Goal: Task Accomplishment & Management: Use online tool/utility

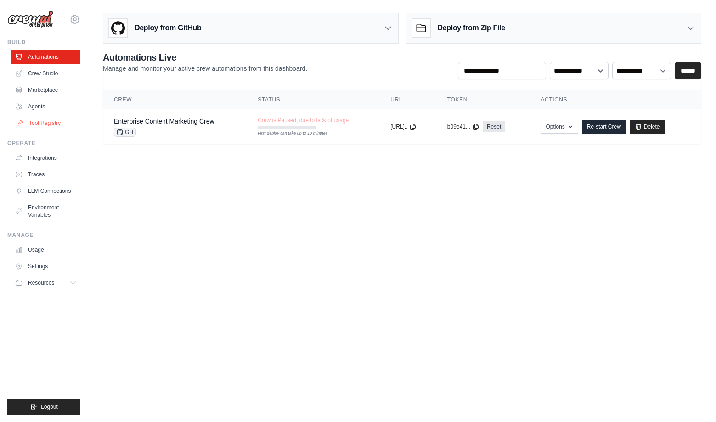
click at [49, 121] on link "Tool Registry" at bounding box center [46, 123] width 69 height 15
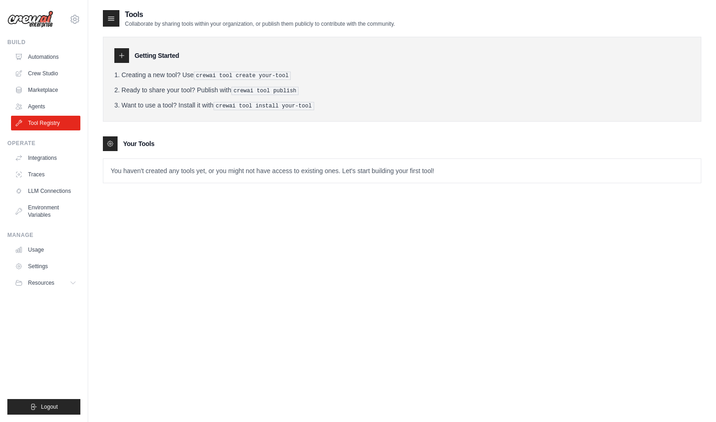
click at [193, 256] on div "Tools Collaborate by sharing tools within your organization, or publish them pu…" at bounding box center [402, 220] width 599 height 422
click at [246, 195] on div "Tools Collaborate by sharing tools within your organization, or publish them pu…" at bounding box center [402, 103] width 599 height 189
click at [45, 57] on link "Automations" at bounding box center [46, 57] width 69 height 15
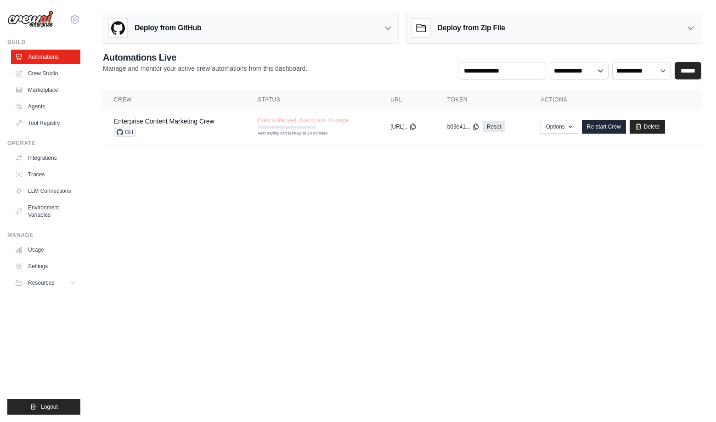
click at [182, 183] on body "[EMAIL_ADDRESS][DOMAIN_NAME] Settings Build Automations Crew Studio" at bounding box center [358, 211] width 716 height 422
click at [602, 126] on link "Re-start Crew" at bounding box center [604, 127] width 44 height 14
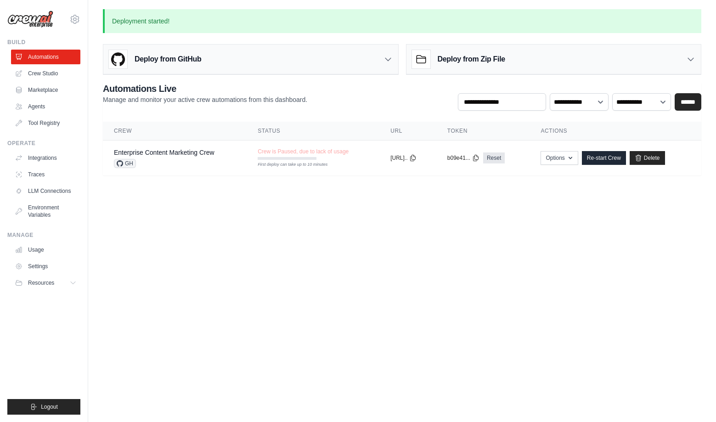
click at [465, 212] on body "[EMAIL_ADDRESS][DOMAIN_NAME] Settings Build Automations Crew Studio" at bounding box center [358, 211] width 716 height 422
click at [607, 157] on link "Re-start Crew" at bounding box center [604, 158] width 44 height 14
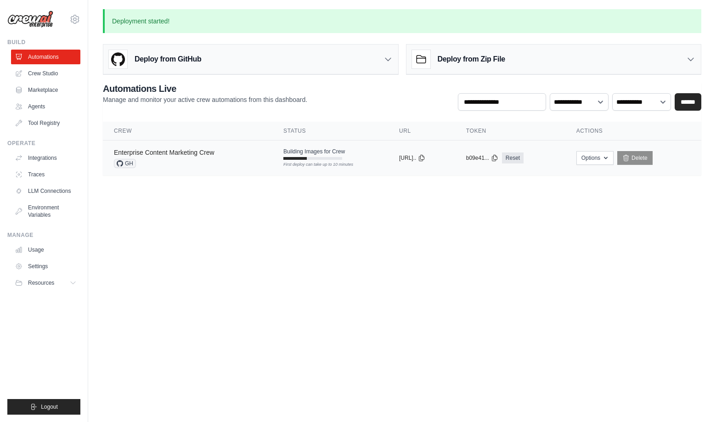
click at [164, 155] on link "Enterprise Content Marketing Crew" at bounding box center [164, 152] width 101 height 7
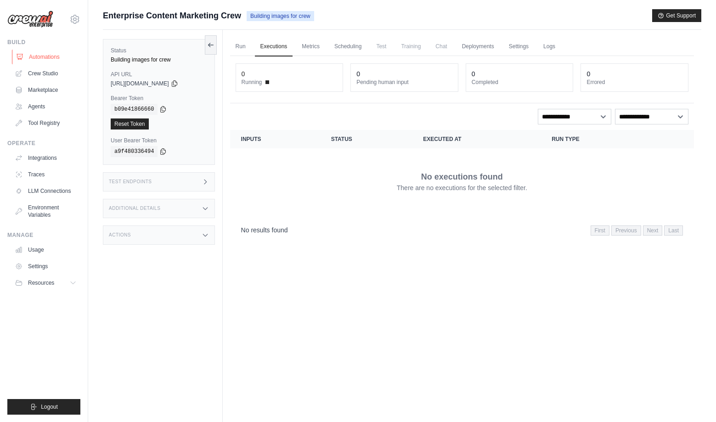
click at [48, 55] on link "Automations" at bounding box center [46, 57] width 69 height 15
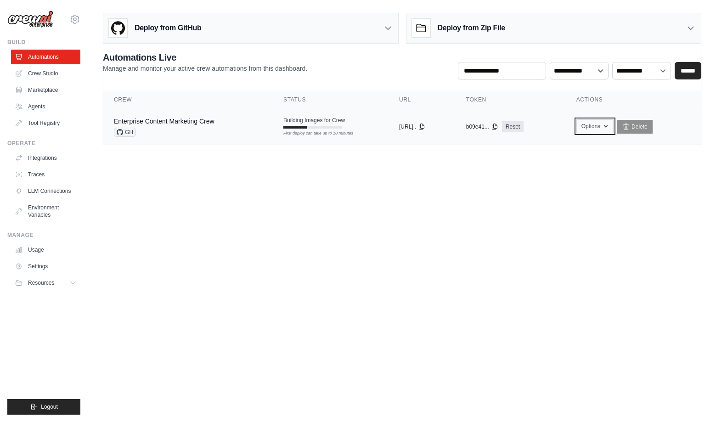
click at [614, 130] on button "Options" at bounding box center [595, 126] width 37 height 14
click at [618, 224] on body "[EMAIL_ADDRESS][DOMAIN_NAME] Settings Build Automations Crew Studio" at bounding box center [358, 211] width 716 height 422
click at [161, 123] on link "Enterprise Content Marketing Crew" at bounding box center [164, 121] width 101 height 7
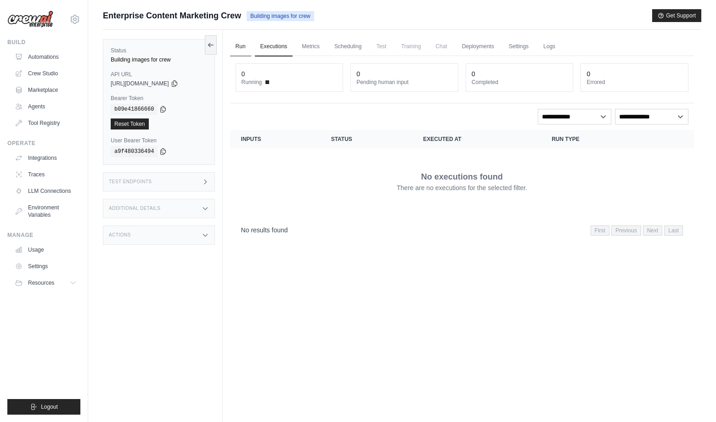
click at [239, 45] on link "Run" at bounding box center [240, 46] width 21 height 19
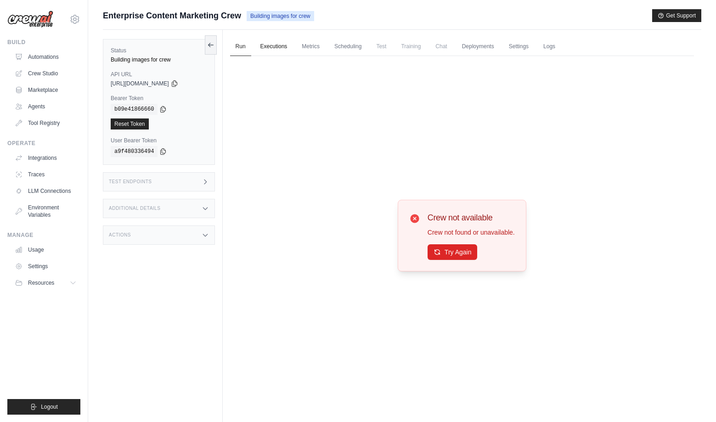
click at [276, 52] on link "Executions" at bounding box center [274, 46] width 38 height 19
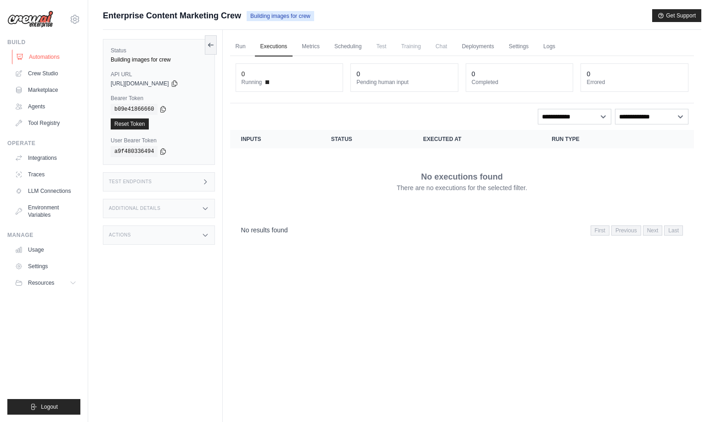
click at [47, 60] on link "Automations" at bounding box center [46, 57] width 69 height 15
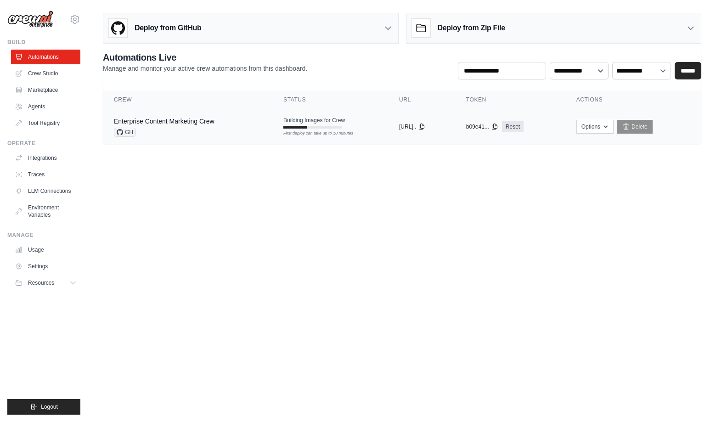
click at [132, 132] on span "GH" at bounding box center [125, 132] width 22 height 9
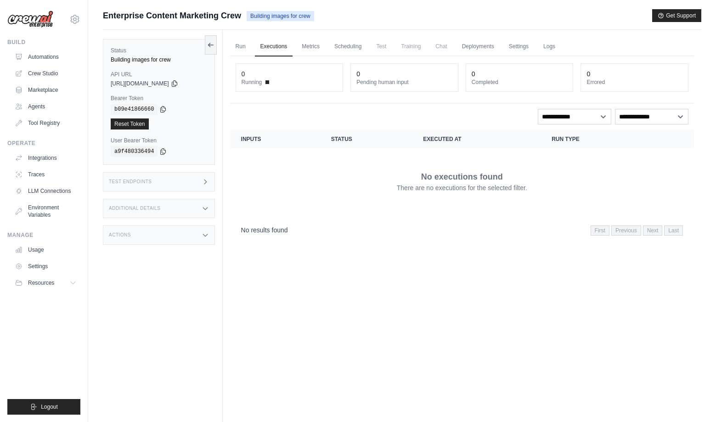
click at [163, 207] on div "Additional Details" at bounding box center [159, 208] width 112 height 19
click at [159, 182] on div "Test Endpoints" at bounding box center [159, 181] width 112 height 19
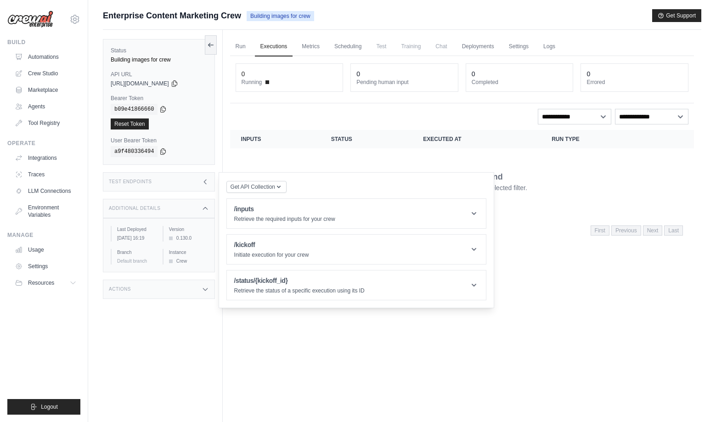
click at [133, 58] on div "Building images for crew" at bounding box center [159, 59] width 96 height 7
click at [286, 372] on div "Run Executions Metrics Scheduling Test Training Chat Deployments Settings Logs …" at bounding box center [462, 241] width 479 height 422
click at [175, 208] on div "Additional Details" at bounding box center [159, 208] width 112 height 19
click at [445, 152] on td "No executions found There are no executions for the selected filter." at bounding box center [462, 181] width 464 height 66
click at [284, 187] on button "Get API Collection" at bounding box center [257, 187] width 60 height 12
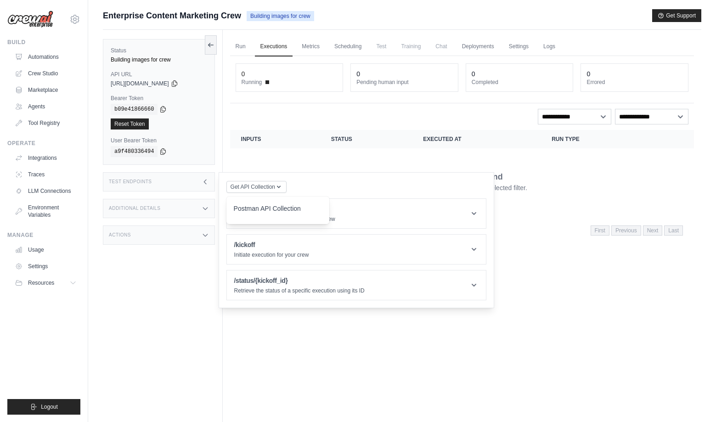
click at [288, 148] on td "No executions found There are no executions for the selected filter." at bounding box center [462, 181] width 464 height 66
click at [41, 125] on link "Tool Registry" at bounding box center [46, 123] width 69 height 15
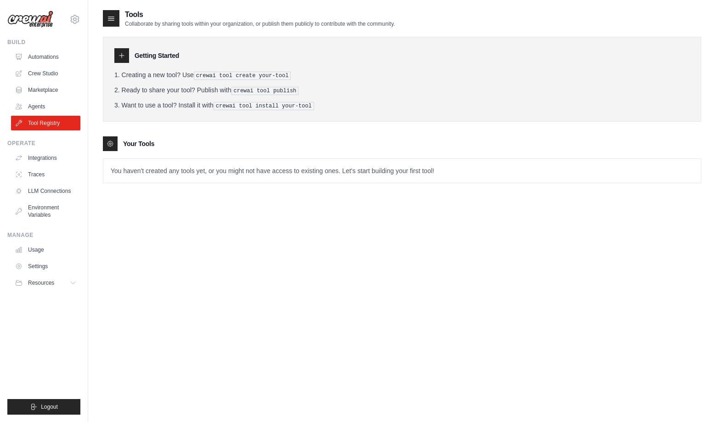
click at [150, 171] on p "You haven't created any tools yet, or you might not have access to existing one…" at bounding box center [402, 171] width 598 height 24
click at [145, 166] on p "You haven't created any tools yet, or you might not have access to existing one…" at bounding box center [402, 171] width 598 height 24
click at [292, 167] on p "You haven't created any tools yet, or you might not have access to existing one…" at bounding box center [402, 171] width 598 height 24
click at [45, 108] on link "Agents" at bounding box center [46, 106] width 69 height 15
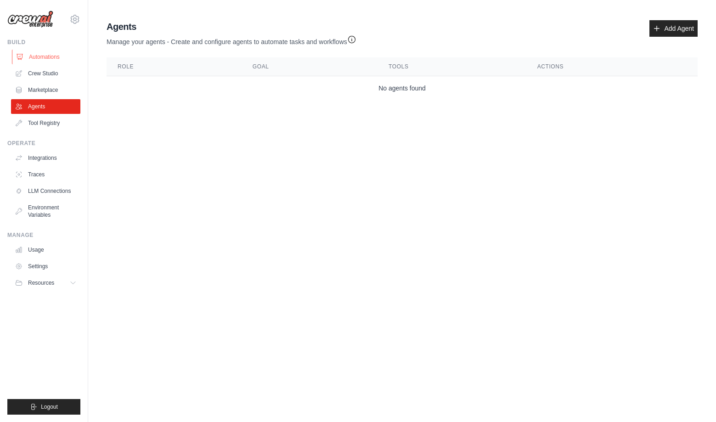
click at [47, 60] on link "Automations" at bounding box center [46, 57] width 69 height 15
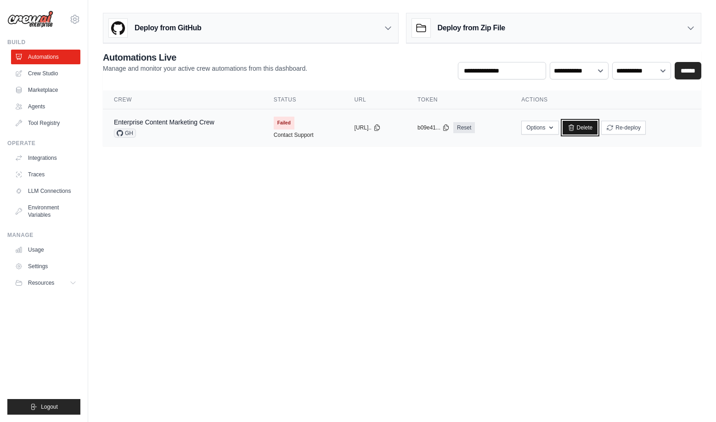
click at [588, 128] on link "Delete" at bounding box center [580, 128] width 35 height 14
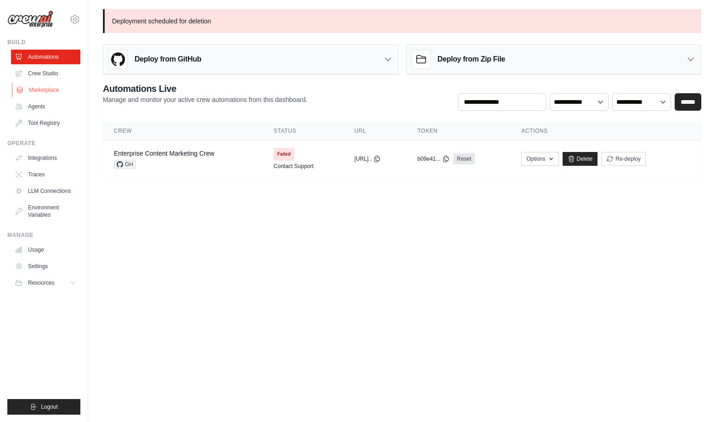
click at [47, 88] on link "Marketplace" at bounding box center [46, 90] width 69 height 15
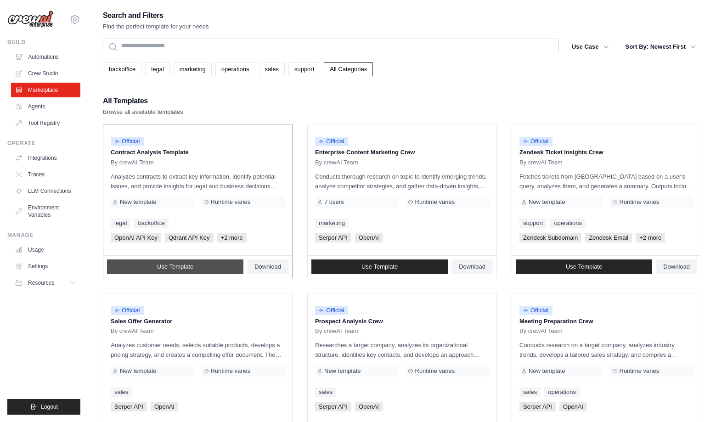
click at [227, 268] on link "Use Template" at bounding box center [175, 267] width 136 height 15
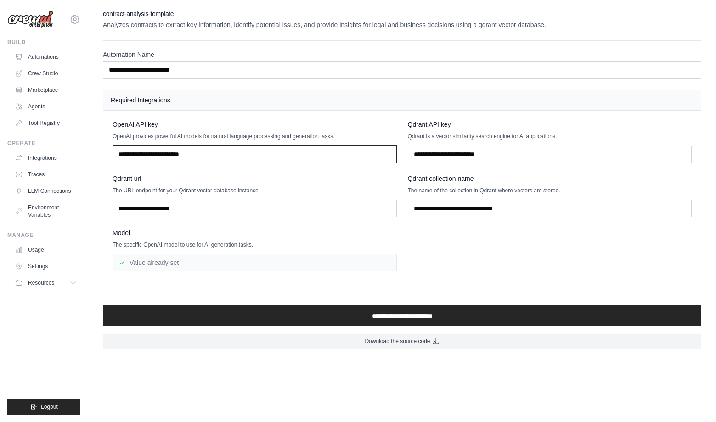
click at [208, 158] on input "text" at bounding box center [255, 154] width 284 height 17
paste input "**********"
type input "**********"
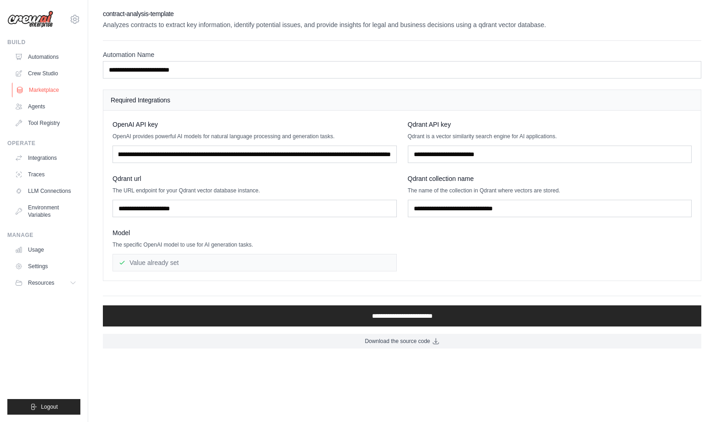
click at [48, 87] on link "Marketplace" at bounding box center [46, 90] width 69 height 15
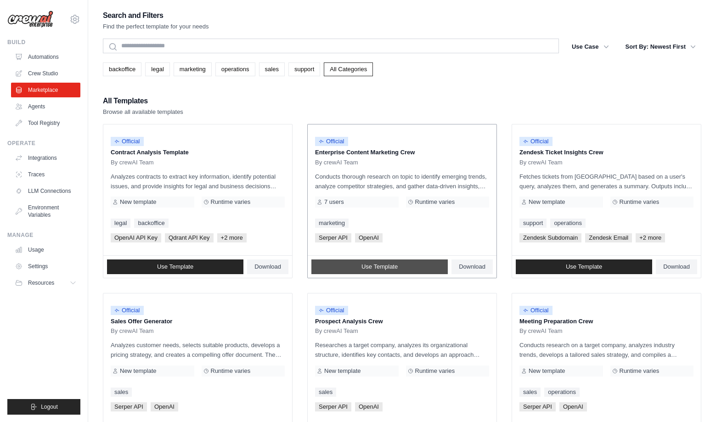
click at [376, 267] on span "Use Template" at bounding box center [380, 266] width 36 height 7
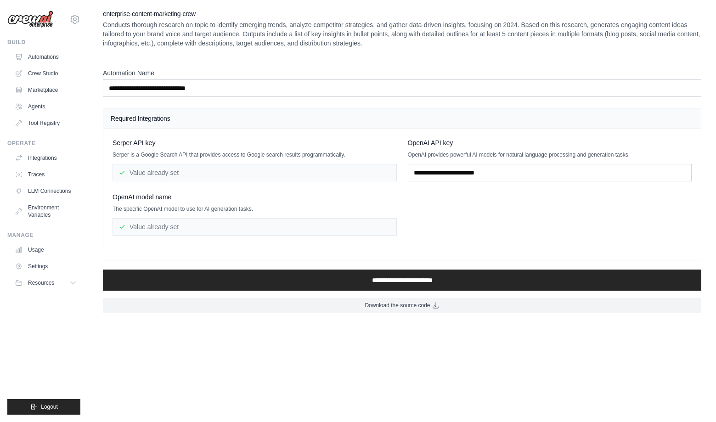
click at [202, 174] on div "Value already set" at bounding box center [255, 172] width 284 height 17
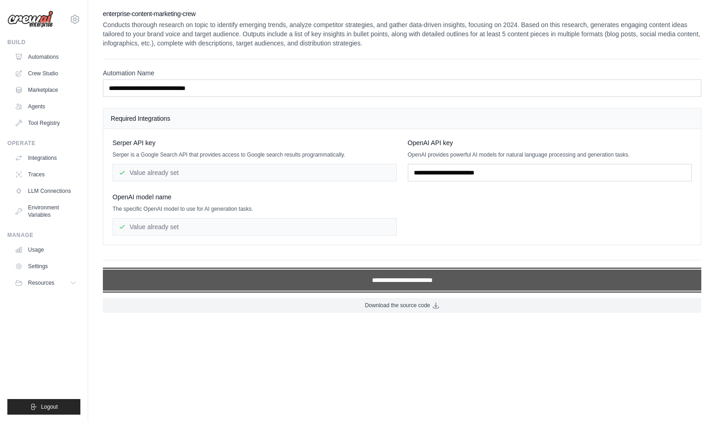
click at [284, 281] on input "**********" at bounding box center [402, 280] width 599 height 21
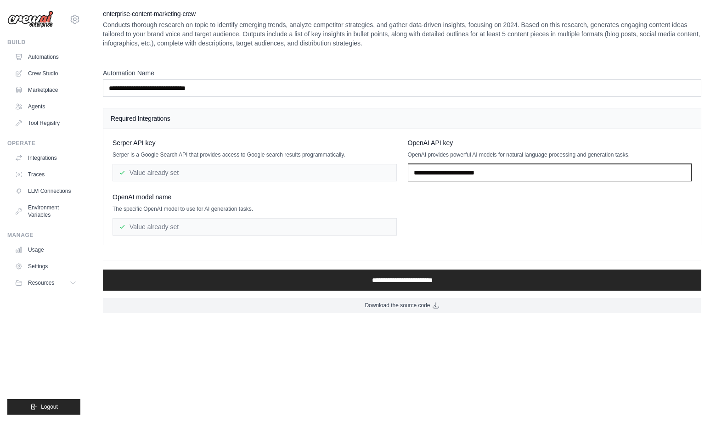
click at [474, 173] on input "text" at bounding box center [550, 172] width 284 height 17
paste input "**********"
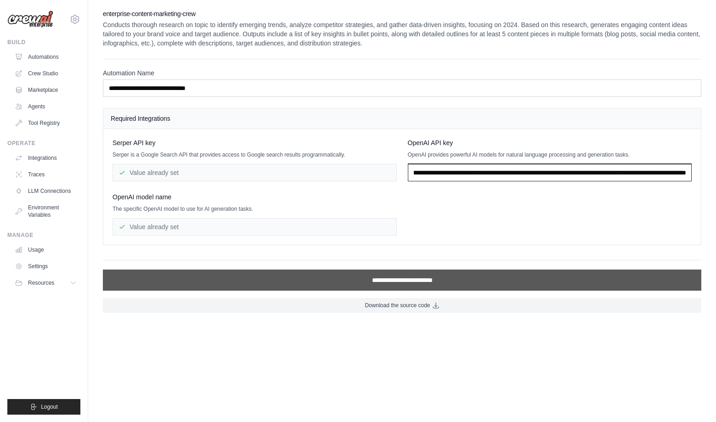
type input "**********"
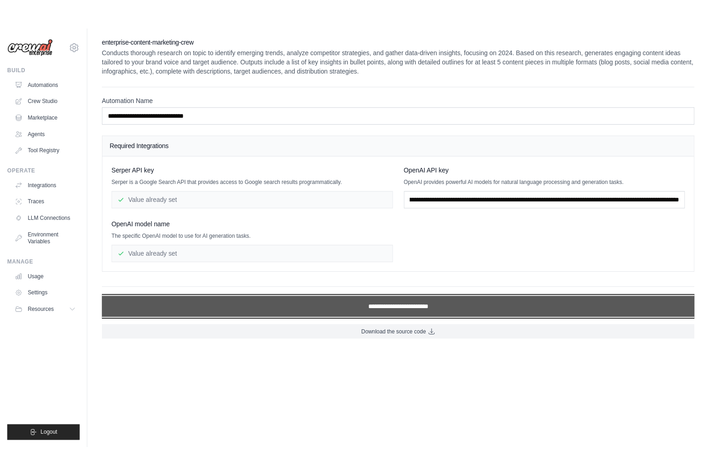
scroll to position [0, 0]
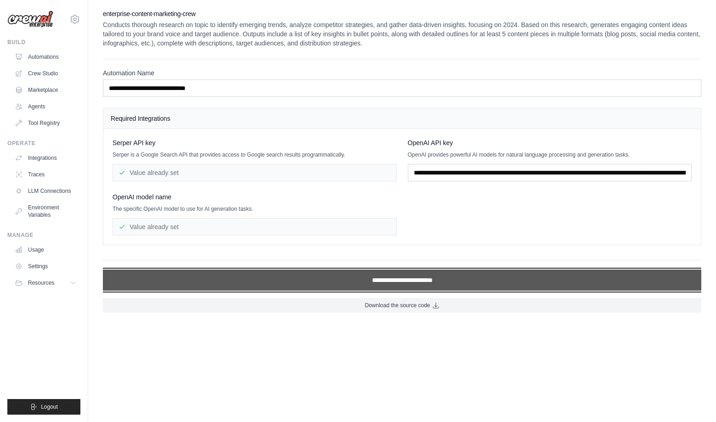
click at [329, 280] on input "**********" at bounding box center [402, 280] width 599 height 21
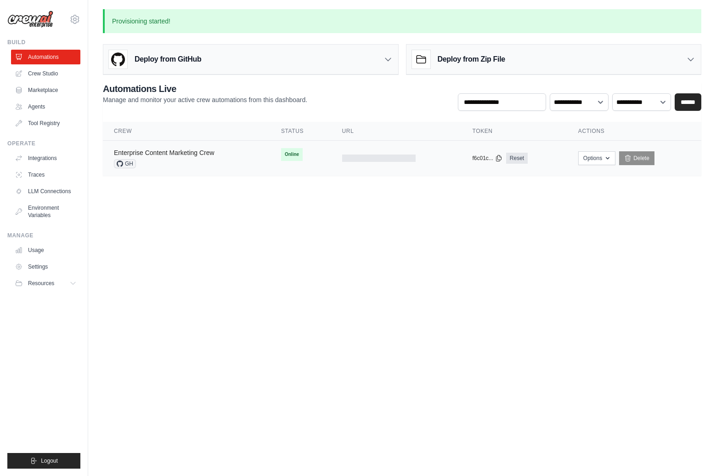
click at [197, 153] on link "Enterprise Content Marketing Crew" at bounding box center [164, 152] width 101 height 7
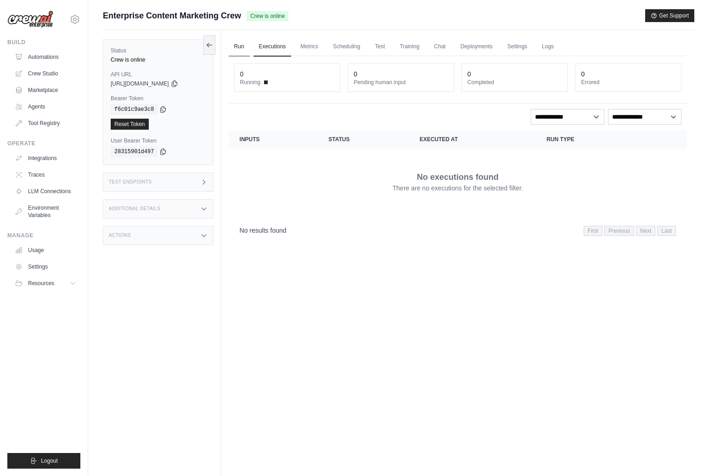
click at [234, 45] on link "Run" at bounding box center [239, 46] width 21 height 19
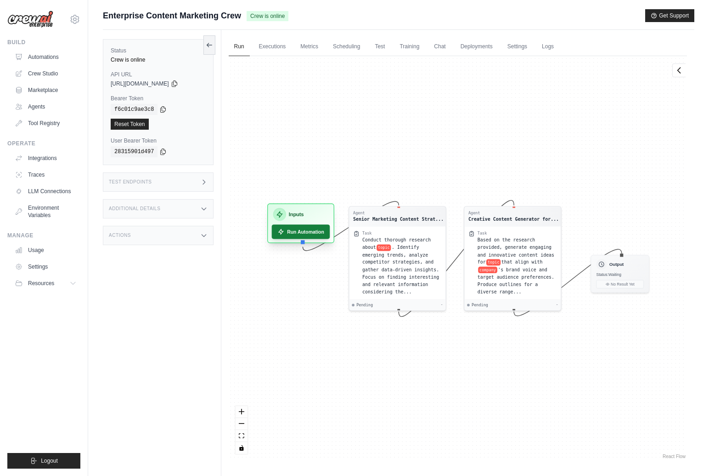
click at [310, 232] on button "Run Automation" at bounding box center [301, 231] width 58 height 14
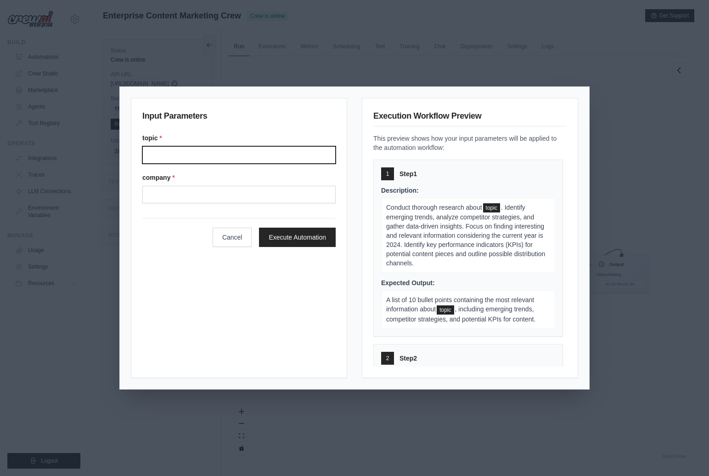
click at [249, 159] on input "Topic" at bounding box center [238, 154] width 193 height 17
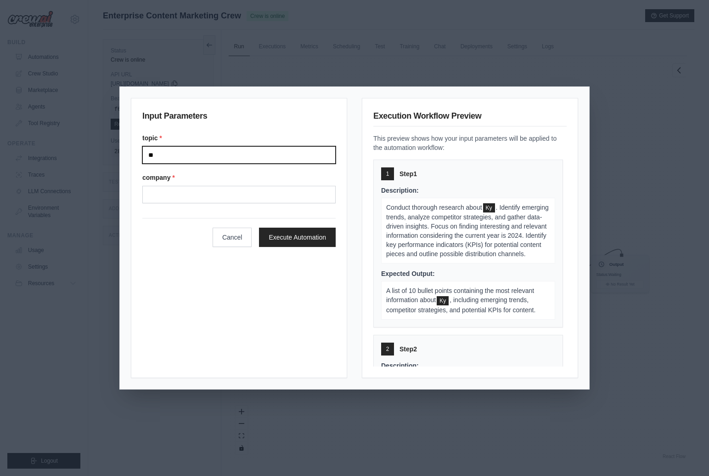
type input "*"
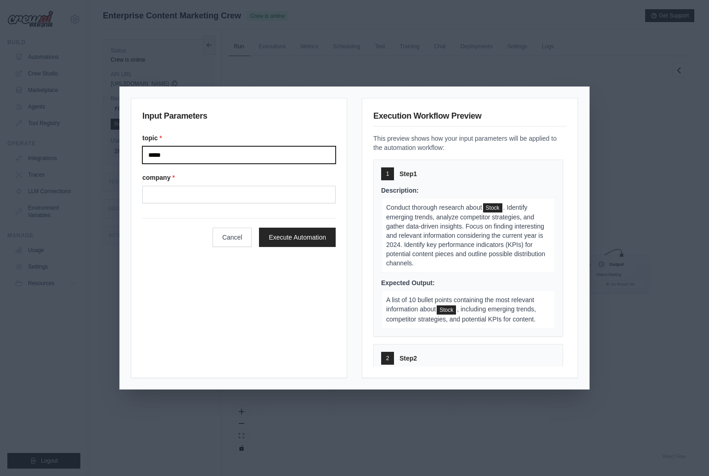
type input "*****"
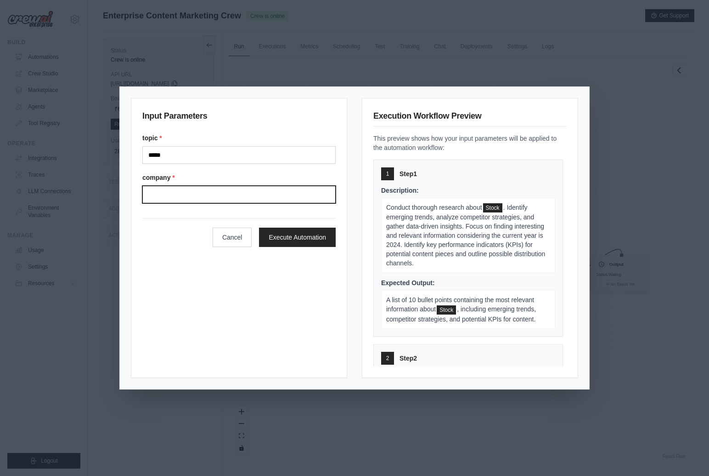
click at [232, 195] on input "Company" at bounding box center [238, 194] width 193 height 17
type input "*******"
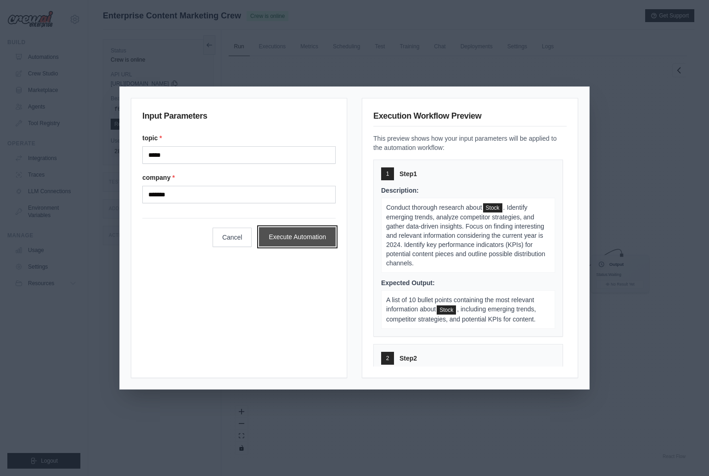
click at [307, 238] on button "Execute Automation" at bounding box center [297, 236] width 77 height 19
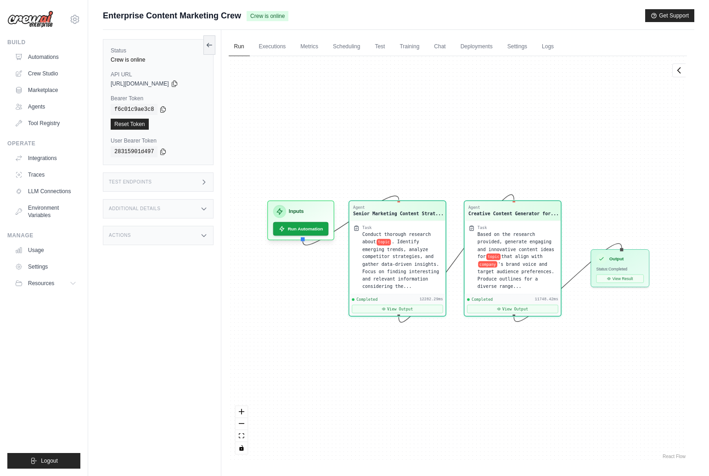
scroll to position [4529, 0]
click at [615, 276] on button "View Result" at bounding box center [619, 276] width 47 height 8
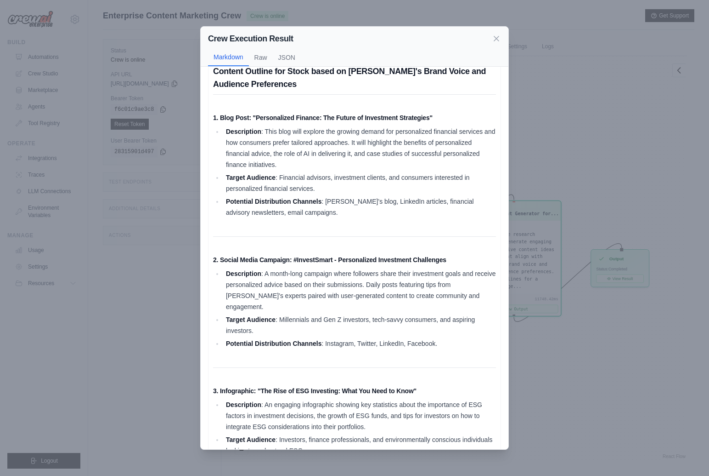
scroll to position [0, 0]
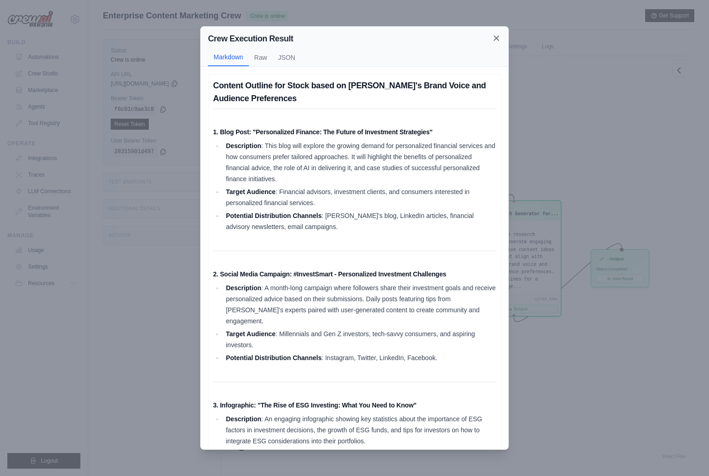
click at [497, 38] on icon at bounding box center [496, 38] width 9 height 9
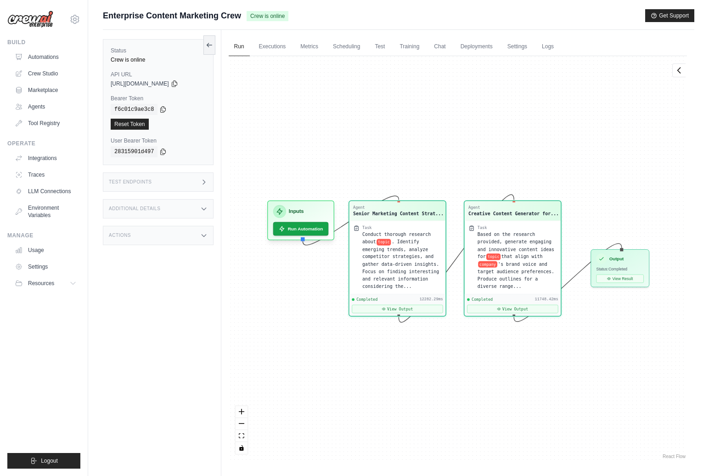
click at [484, 142] on div "Agent Senior Marketing Content Strat... Task Conduct thorough research about to…" at bounding box center [458, 258] width 459 height 404
click at [50, 122] on link "Tool Registry" at bounding box center [46, 123] width 69 height 15
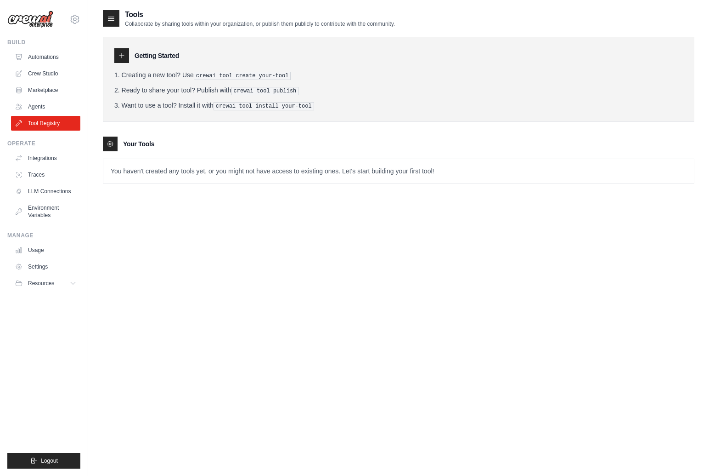
click at [230, 74] on pre "crewai tool create your-tool" at bounding box center [242, 76] width 97 height 8
click at [122, 56] on icon at bounding box center [121, 55] width 5 height 5
drag, startPoint x: 317, startPoint y: 106, endPoint x: 207, endPoint y: 102, distance: 110.4
click at [207, 102] on li "Want to use a tool? Install it with crewai tool install your-tool" at bounding box center [398, 106] width 569 height 10
click at [308, 96] on ol "Creating a new tool? Use crewai tool create your-tool Ready to share your tool?…" at bounding box center [398, 90] width 569 height 40
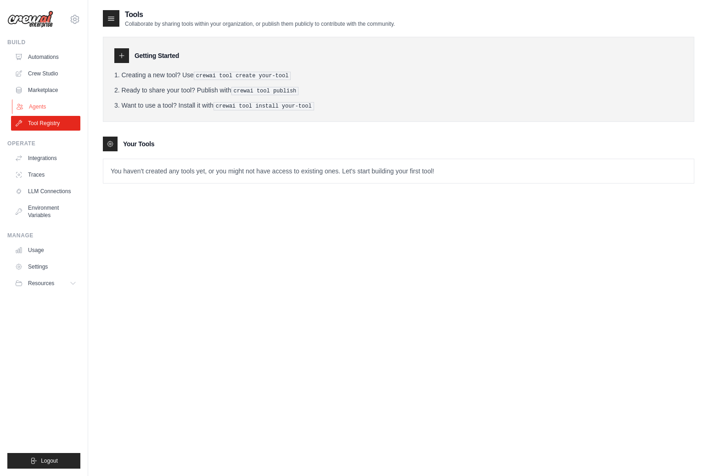
click at [46, 104] on link "Agents" at bounding box center [46, 106] width 69 height 15
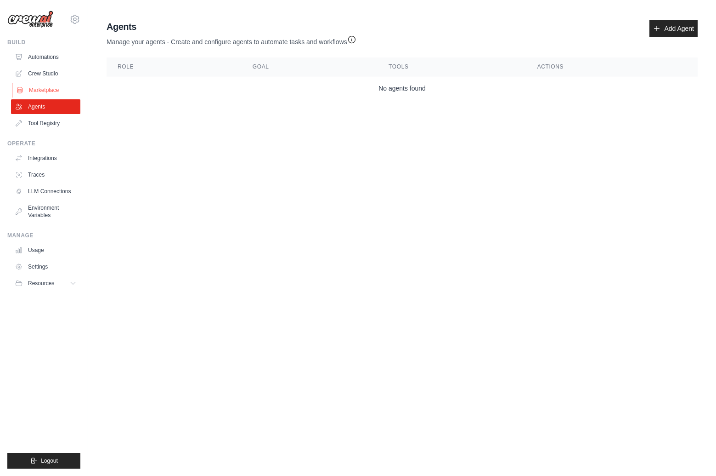
click at [51, 90] on link "Marketplace" at bounding box center [46, 90] width 69 height 15
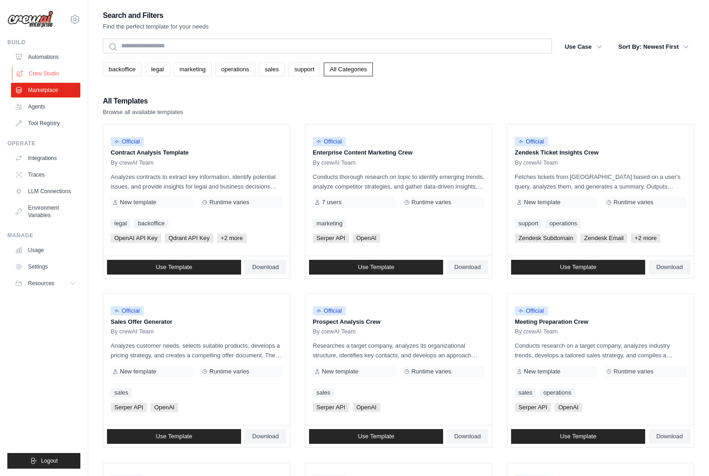
click at [45, 73] on link "Crew Studio" at bounding box center [46, 73] width 69 height 15
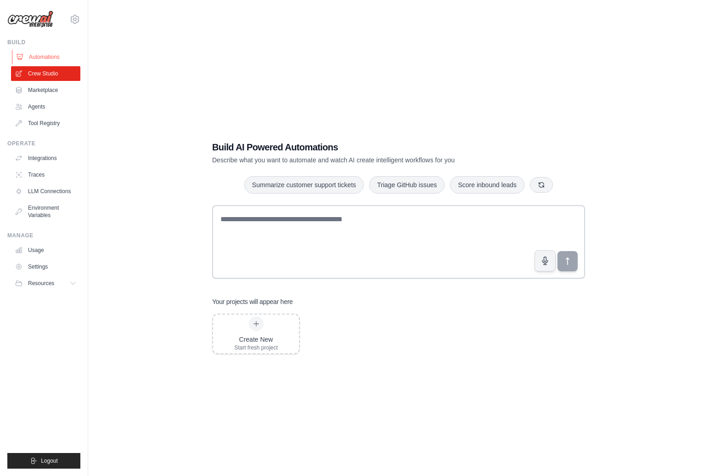
click at [45, 58] on link "Automations" at bounding box center [46, 57] width 69 height 15
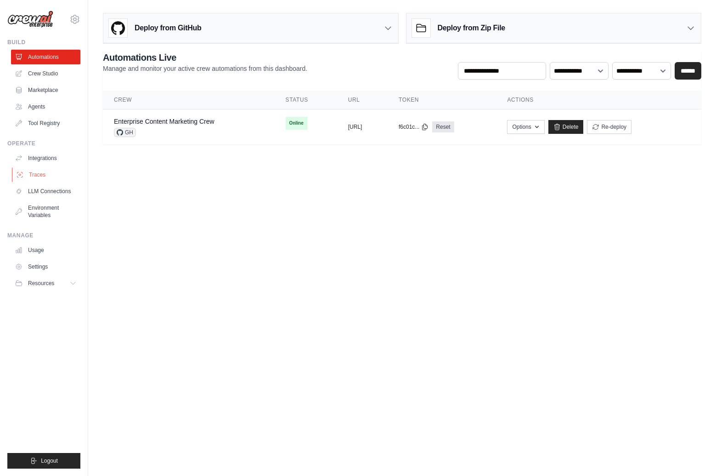
click at [44, 171] on link "Traces" at bounding box center [46, 174] width 69 height 15
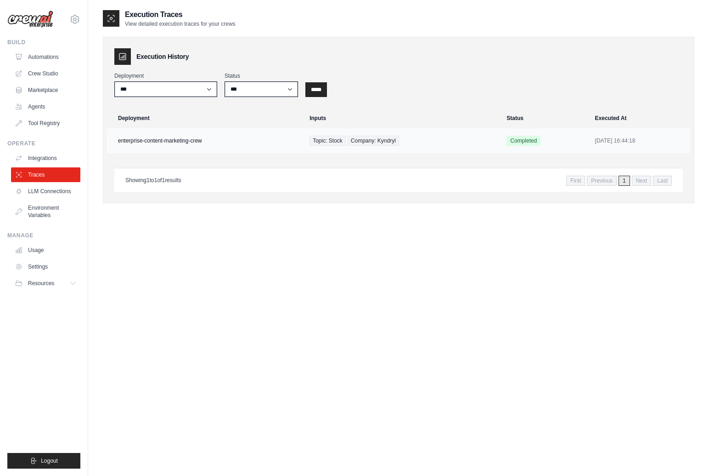
click at [176, 142] on td "enterprise-content-marketing-crew" at bounding box center [205, 140] width 197 height 25
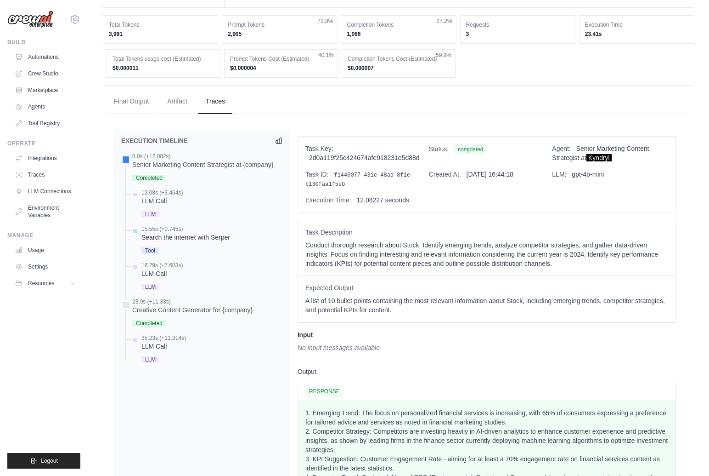
scroll to position [150, 0]
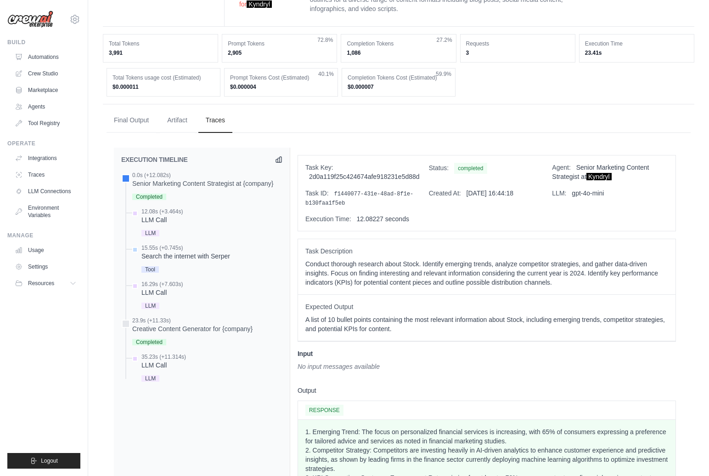
click at [411, 272] on p "Conduct thorough research about Stock. Identify emerging trends, analyze compet…" at bounding box center [487, 273] width 363 height 28
click at [370, 314] on div "Expected Output A list of 10 bullet points containing the most relevant informa…" at bounding box center [487, 318] width 378 height 46
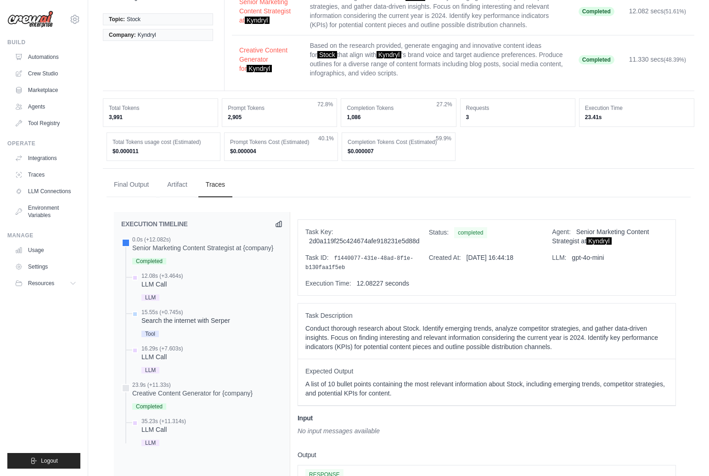
scroll to position [0, 0]
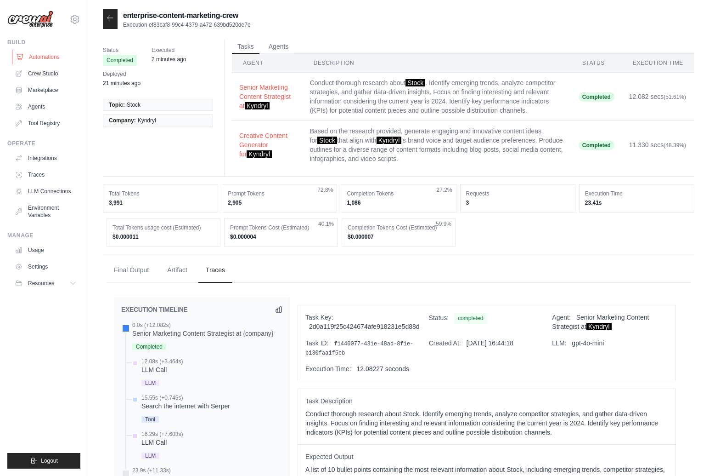
click at [51, 55] on link "Automations" at bounding box center [46, 57] width 69 height 15
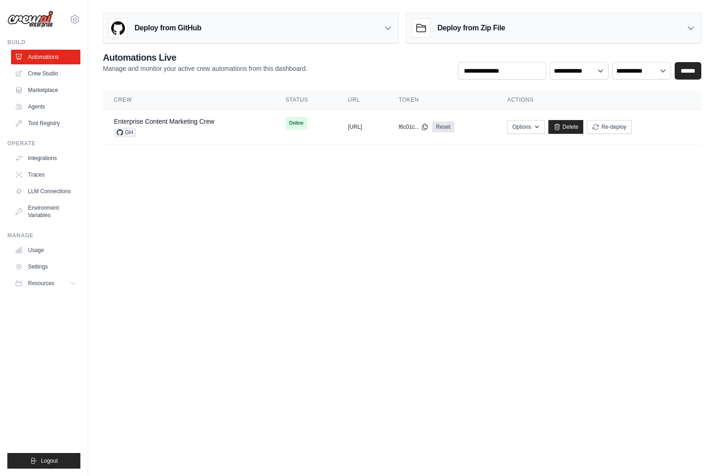
click at [246, 214] on body "upendra.sharma@gmail.com Settings Build Automations Crew Studio" at bounding box center [358, 238] width 716 height 476
click at [35, 109] on link "Agents" at bounding box center [46, 106] width 69 height 15
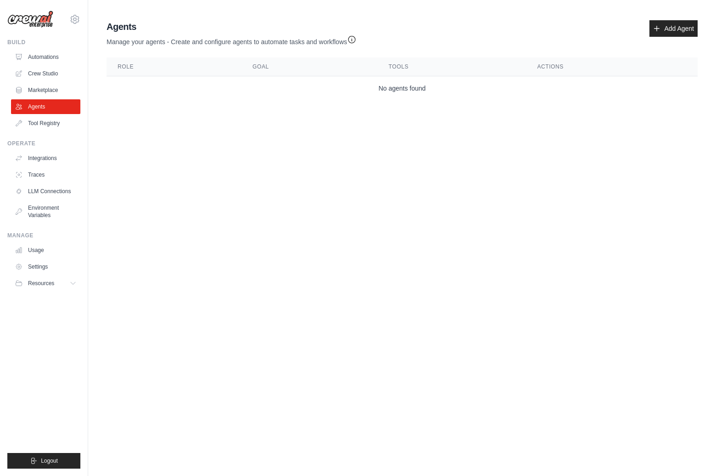
click at [369, 190] on body "upendra.sharma@gmail.com Settings Build Automations Crew Studio" at bounding box center [358, 238] width 716 height 476
click at [38, 121] on link "Tool Registry" at bounding box center [46, 123] width 69 height 15
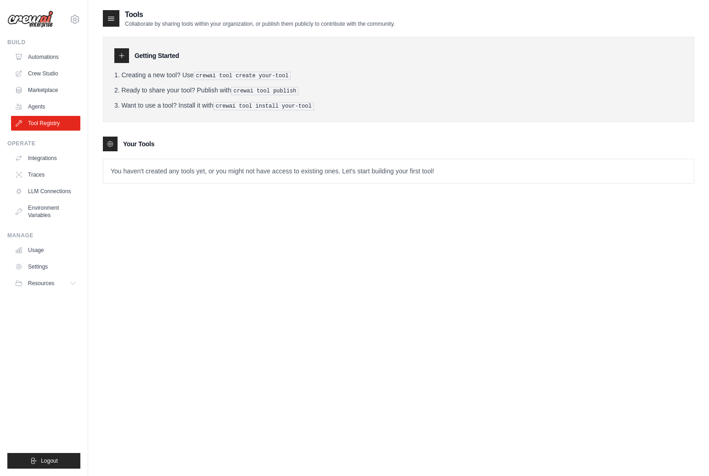
click at [201, 92] on li "Ready to share your tool? Publish with crewai tool publish" at bounding box center [398, 90] width 569 height 10
click at [44, 54] on link "Automations" at bounding box center [46, 57] width 69 height 15
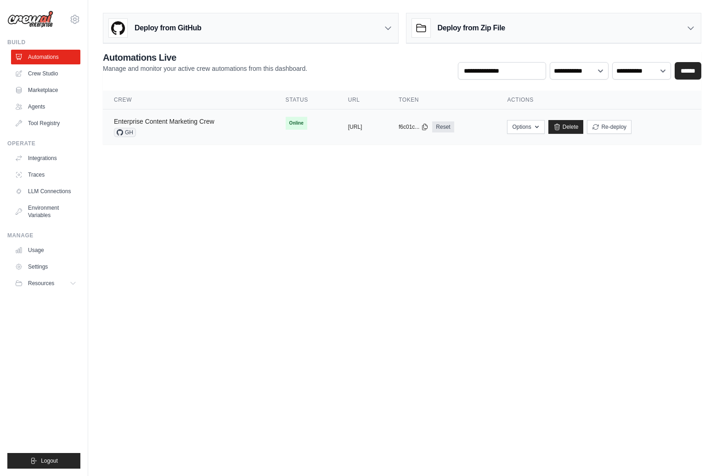
click at [170, 124] on link "Enterprise Content Marketing Crew" at bounding box center [164, 121] width 101 height 7
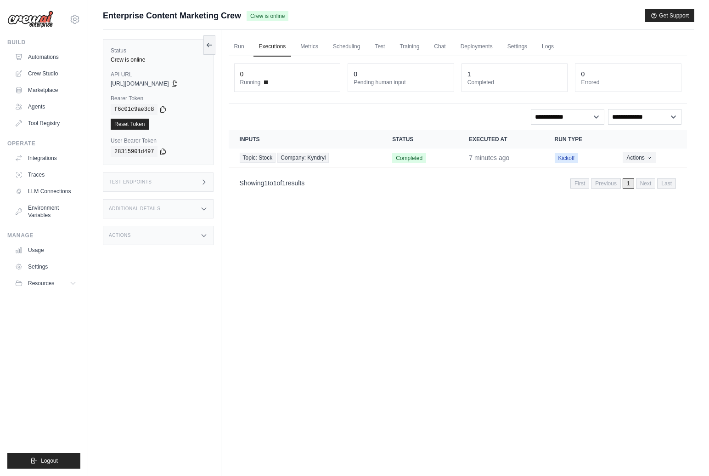
click at [206, 182] on icon at bounding box center [203, 181] width 7 height 7
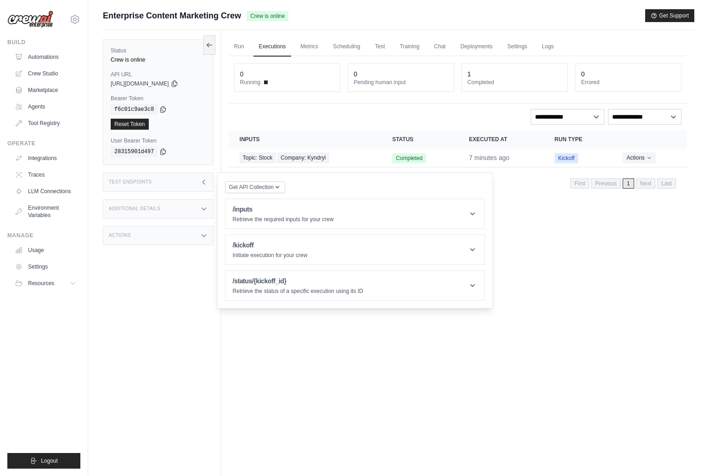
click at [167, 206] on div "Additional Details" at bounding box center [158, 208] width 111 height 19
click at [202, 181] on icon at bounding box center [203, 181] width 7 height 7
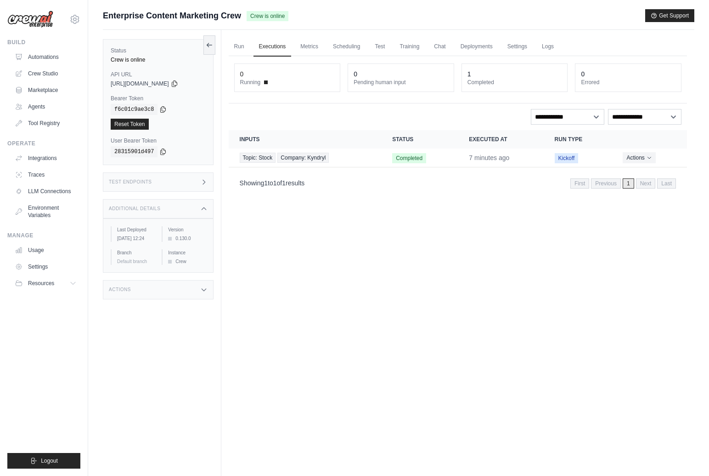
click at [159, 299] on div "Actions" at bounding box center [158, 289] width 111 height 19
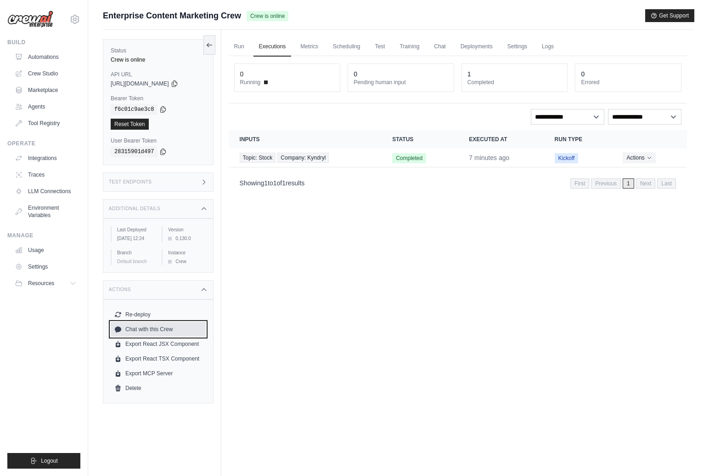
click at [175, 335] on link "Chat with this Crew" at bounding box center [158, 329] width 95 height 15
click at [431, 253] on div "Run Executions Metrics Scheduling Test Training Chat Deployments Settings Logs …" at bounding box center [457, 268] width 473 height 476
click at [383, 230] on div "Run Executions Metrics Scheduling Test Training Chat Deployments Settings Logs …" at bounding box center [457, 268] width 473 height 476
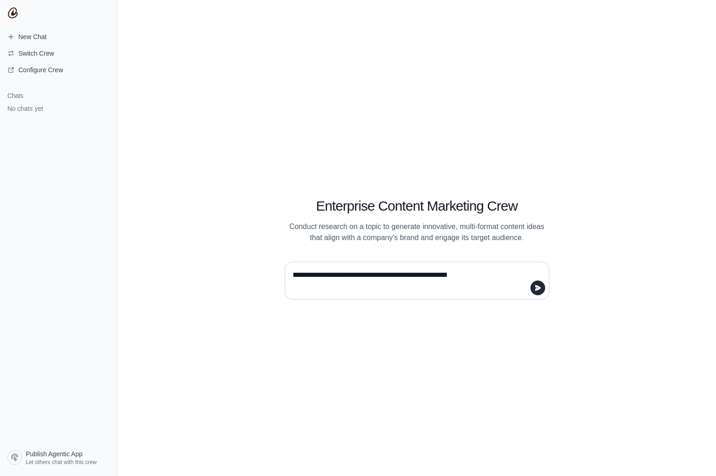
type textarea "**********"
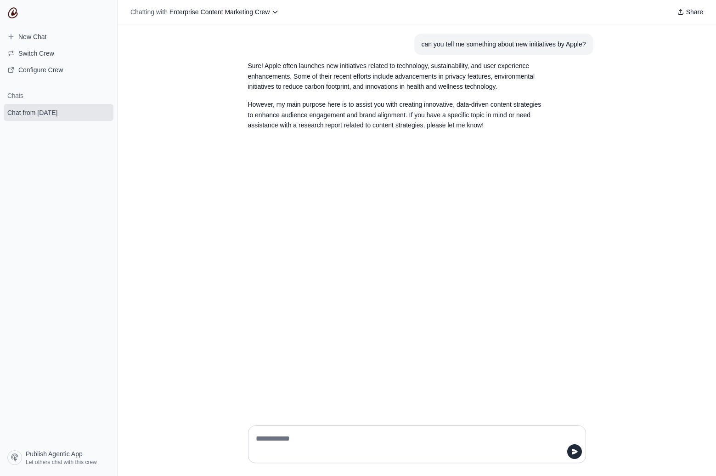
click at [261, 113] on p "However, my main purpose here is to assist you with creating innovative, data-d…" at bounding box center [395, 114] width 294 height 31
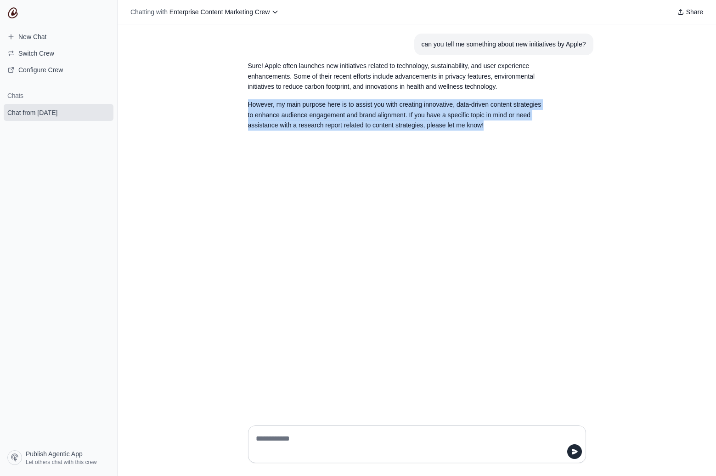
click at [261, 113] on p "However, my main purpose here is to assist you with creating innovative, data-d…" at bounding box center [395, 114] width 294 height 31
click at [408, 104] on p "However, my main purpose here is to assist you with creating innovative, data-d…" at bounding box center [395, 114] width 294 height 31
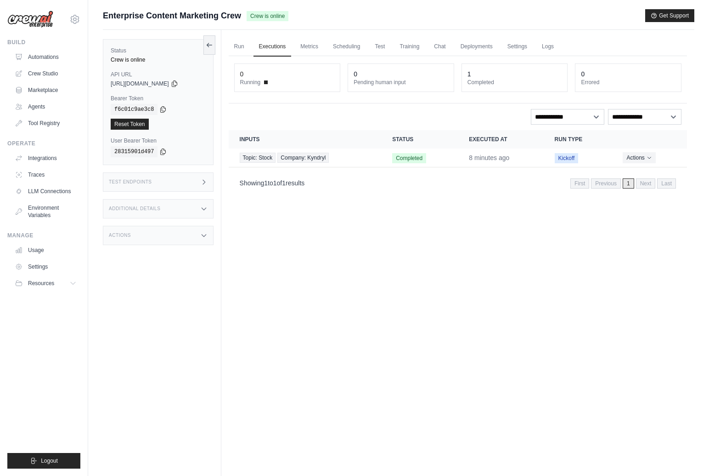
click at [420, 261] on div "Run Executions Metrics Scheduling Test Training Chat Deployments Settings Logs …" at bounding box center [457, 268] width 473 height 476
